Goal: Find contact information: Find contact information

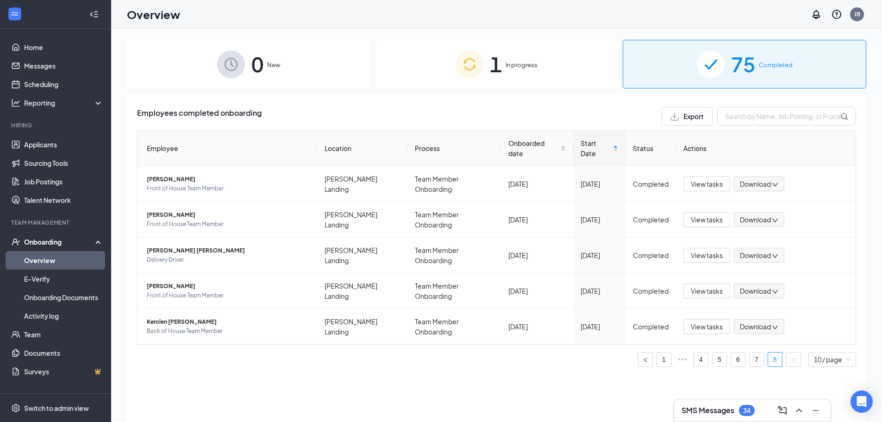
click at [420, 81] on div "1 In progress" at bounding box center [496, 64] width 243 height 49
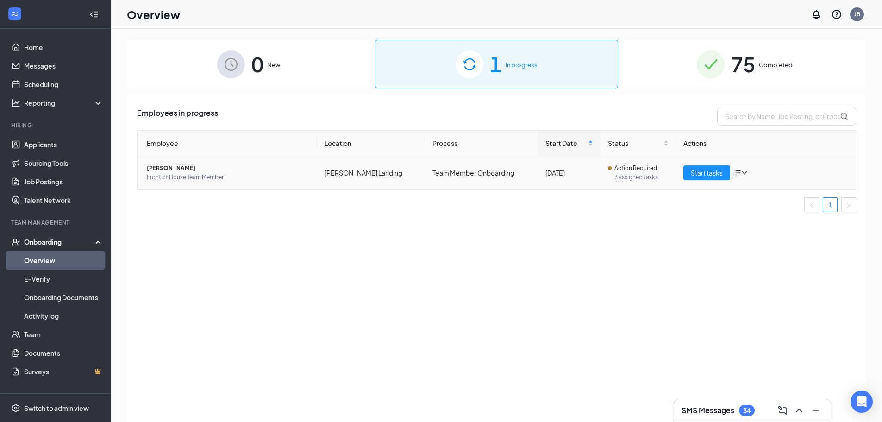
click at [180, 163] on span "[PERSON_NAME]" at bounding box center [228, 167] width 163 height 9
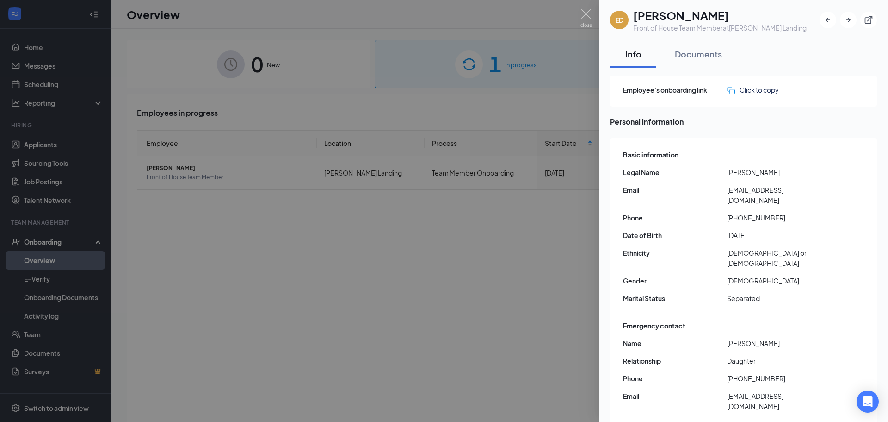
click at [752, 191] on span "[EMAIL_ADDRESS][DOMAIN_NAME]" at bounding box center [779, 195] width 104 height 20
copy span "[EMAIL_ADDRESS][DOMAIN_NAME]"
click at [267, 223] on div at bounding box center [444, 211] width 888 height 422
